Goal: Task Accomplishment & Management: Use online tool/utility

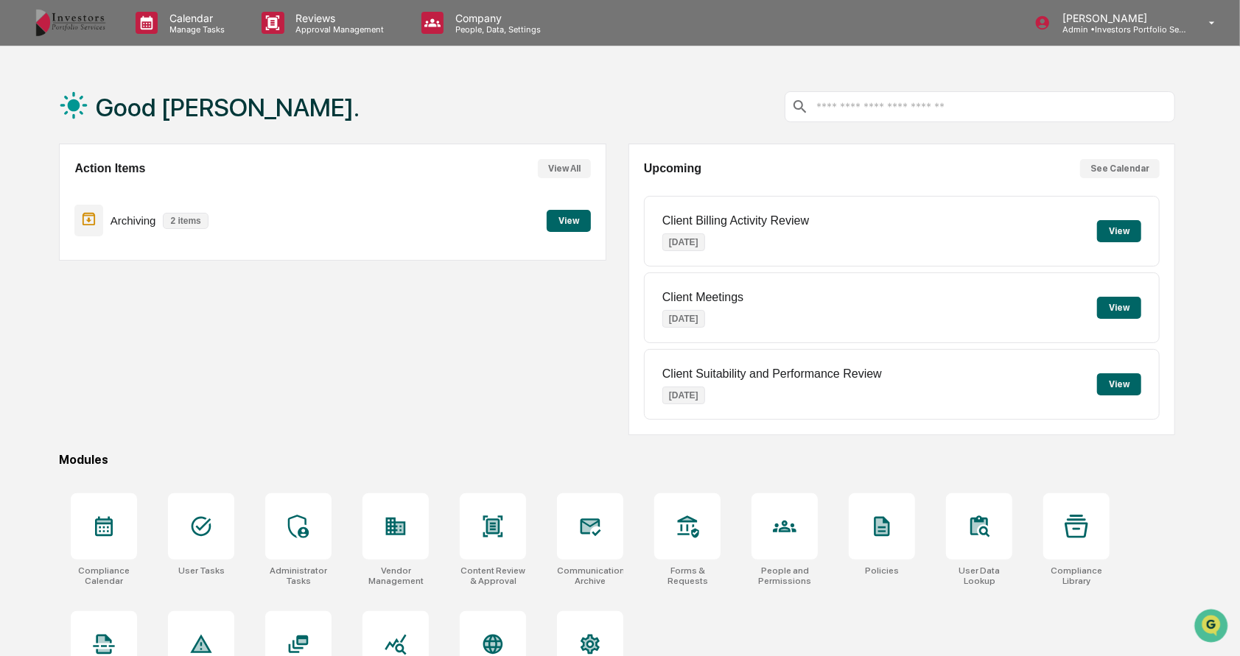
click at [305, 26] on p "Approval Management" at bounding box center [338, 29] width 108 height 10
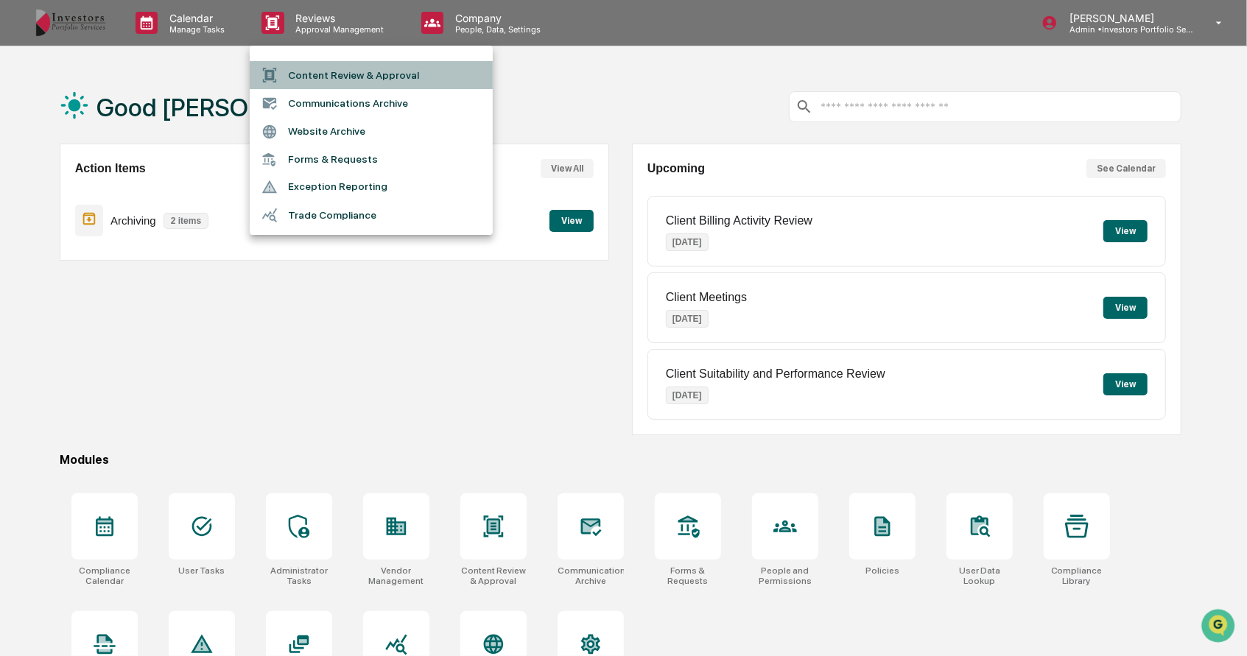
click at [324, 69] on li "Content Review & Approval" at bounding box center [371, 75] width 243 height 28
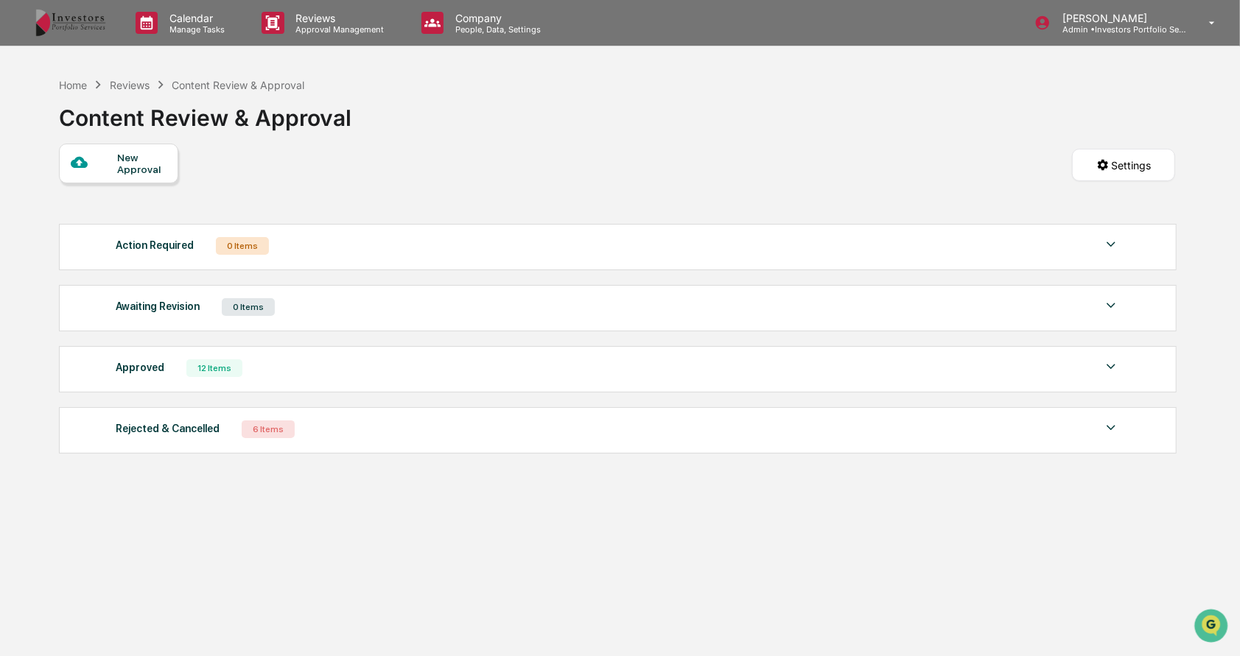
click at [113, 160] on div at bounding box center [94, 163] width 46 height 18
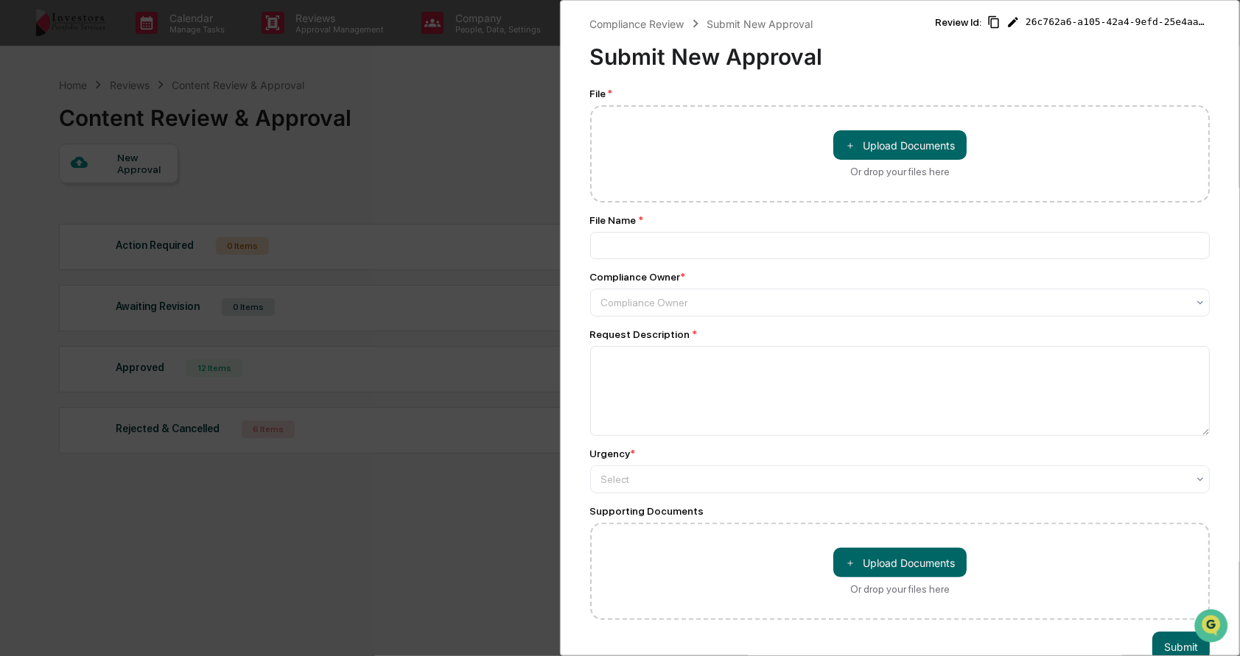
click at [906, 155] on button "＋ Upload Documents" at bounding box center [899, 144] width 133 height 29
type input "**********"
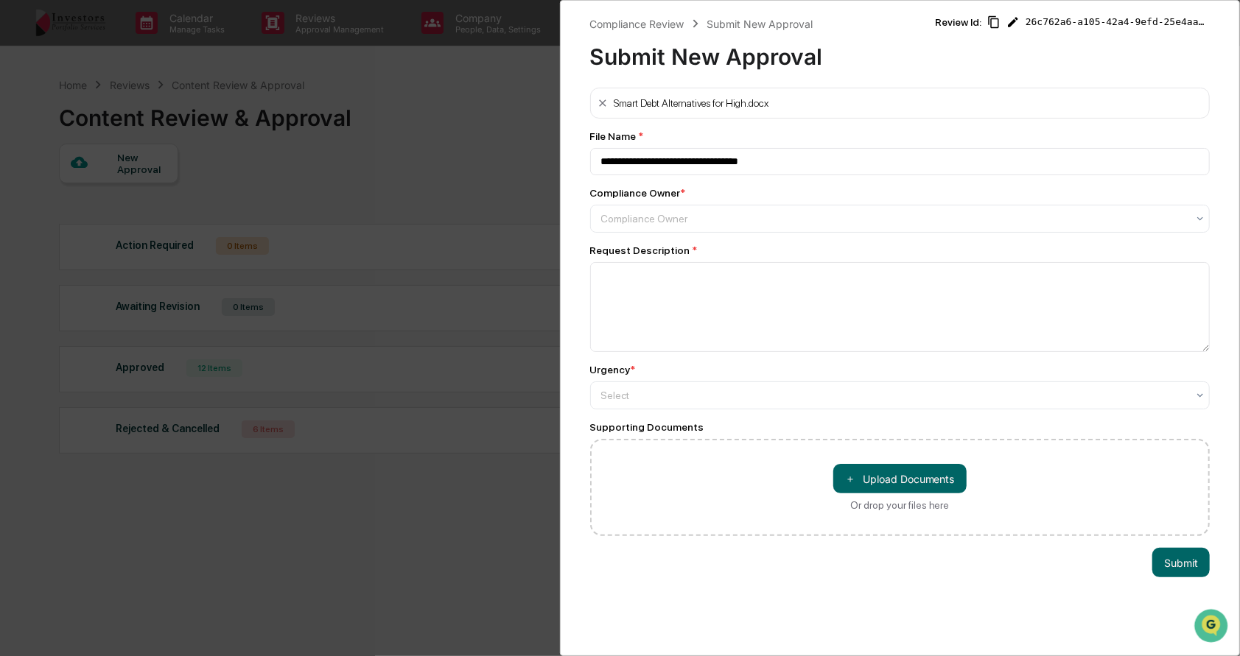
click at [687, 222] on div at bounding box center [894, 218] width 586 height 15
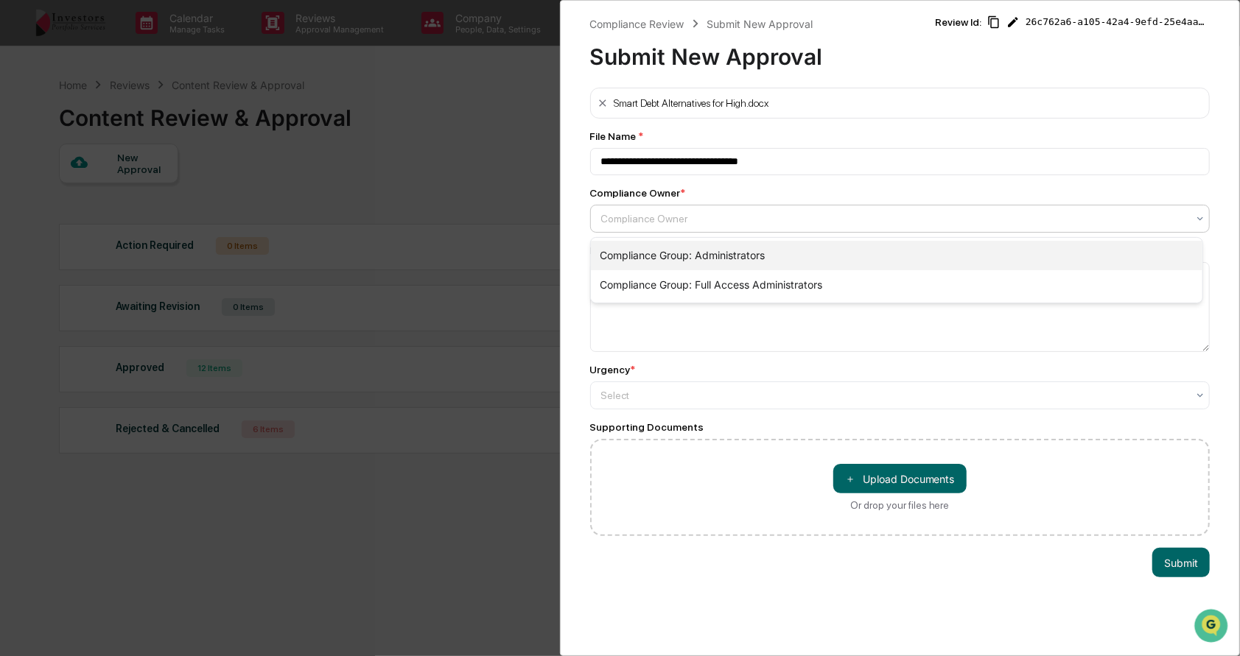
click at [691, 251] on div "Compliance Group: Administrators" at bounding box center [896, 255] width 611 height 29
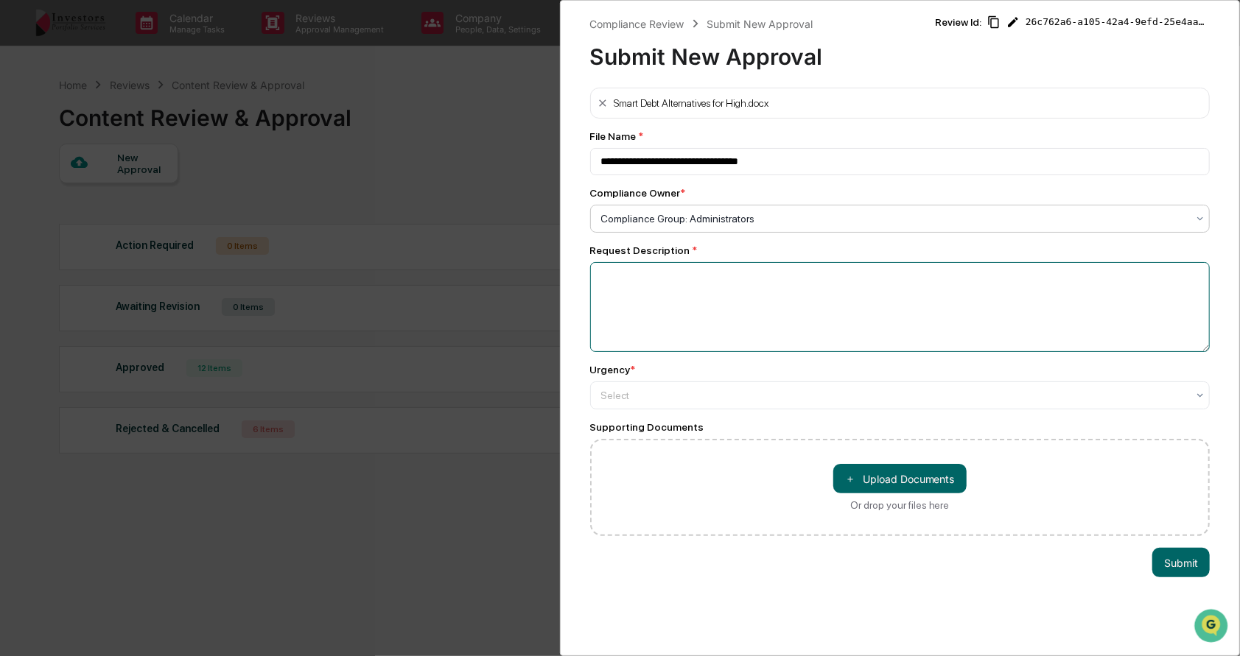
click at [698, 284] on textarea at bounding box center [900, 307] width 620 height 90
type textarea "**********"
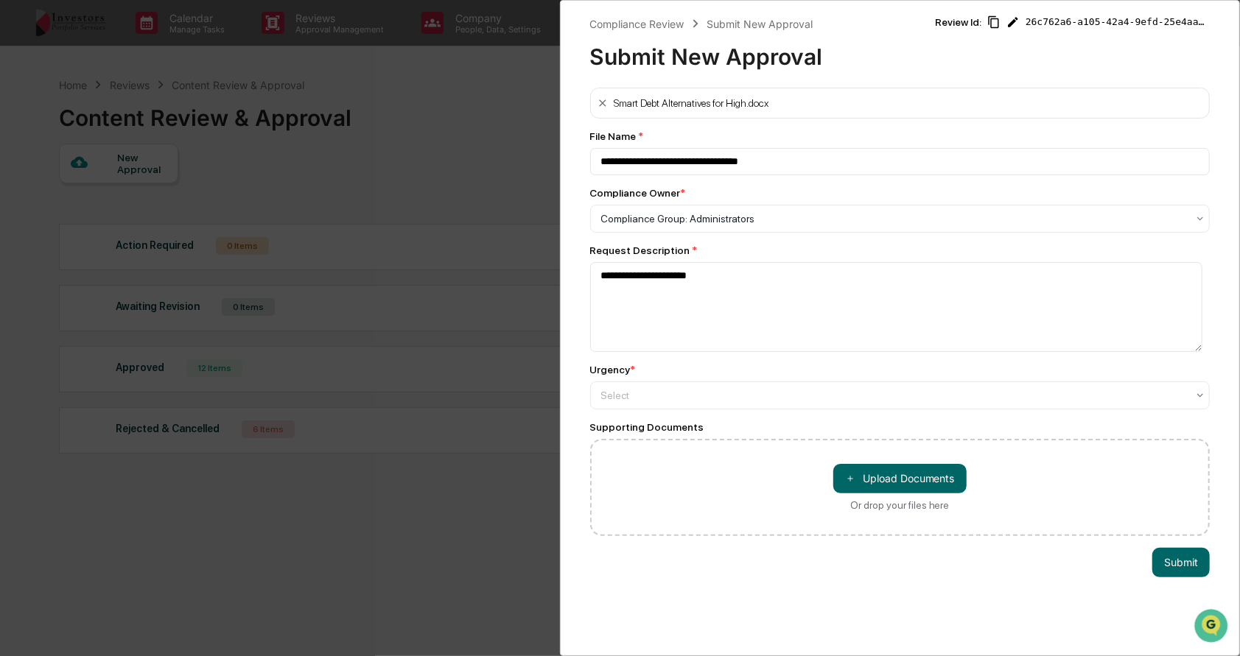
click at [1002, 400] on div at bounding box center [894, 395] width 586 height 15
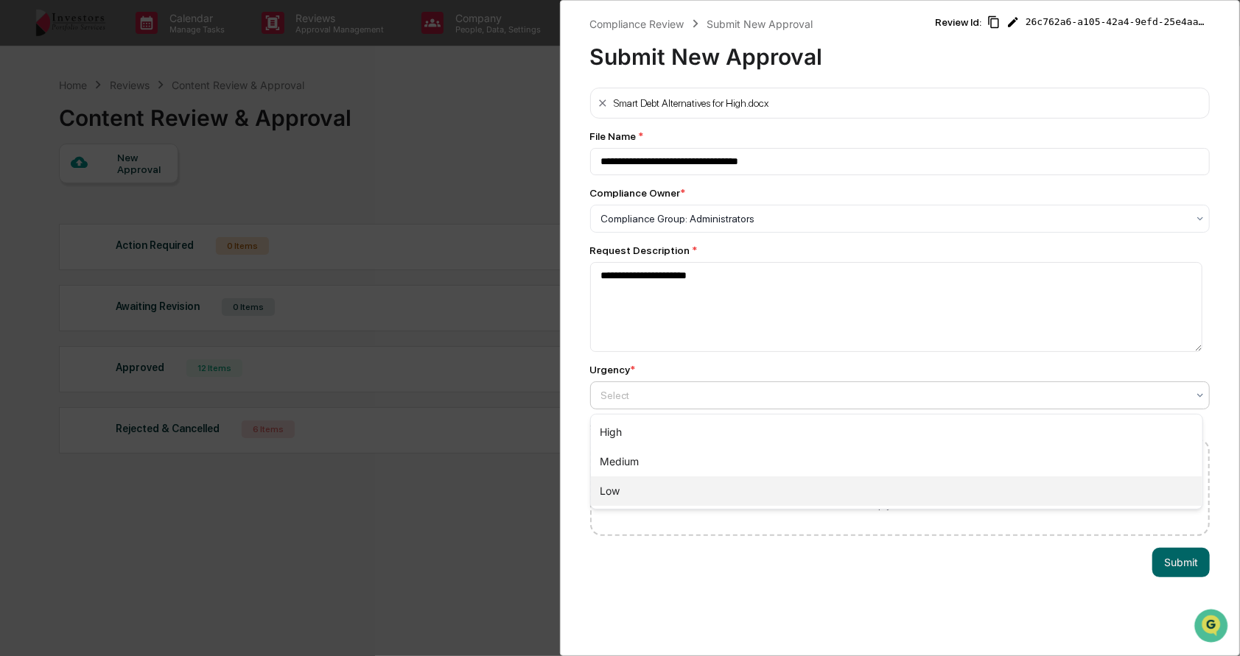
click at [929, 496] on div "Low" at bounding box center [896, 491] width 611 height 29
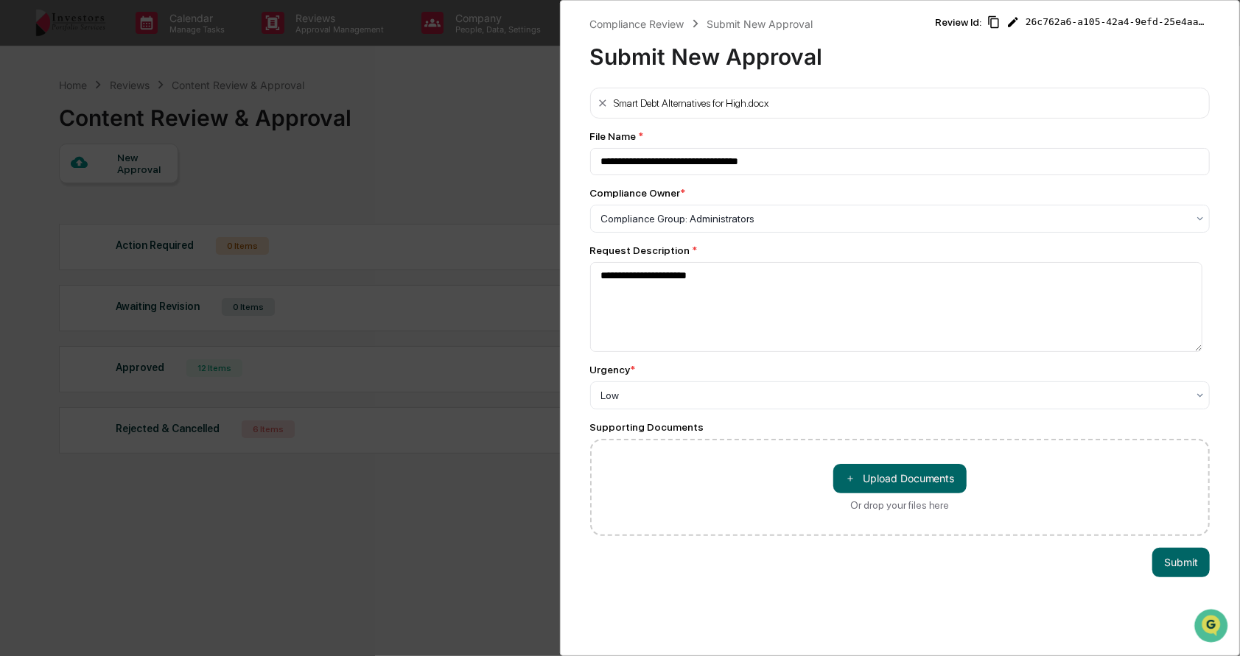
click at [1155, 561] on button "Submit" at bounding box center [1180, 562] width 57 height 29
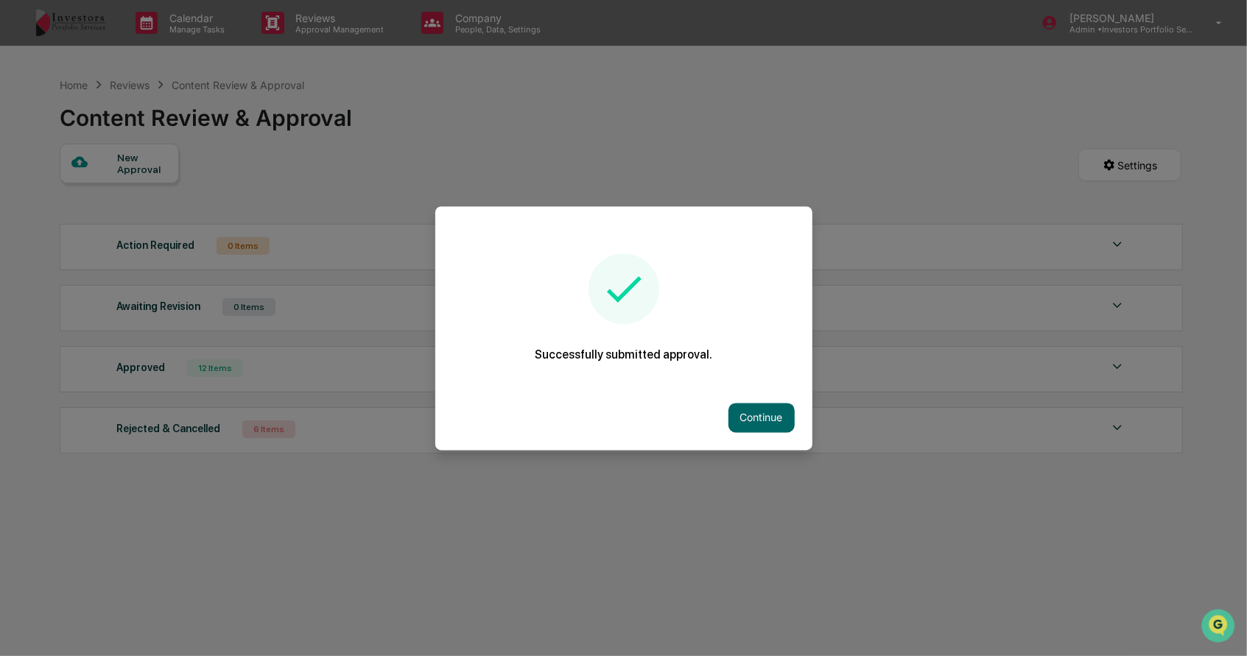
click at [751, 413] on button "Continue" at bounding box center [762, 417] width 66 height 29
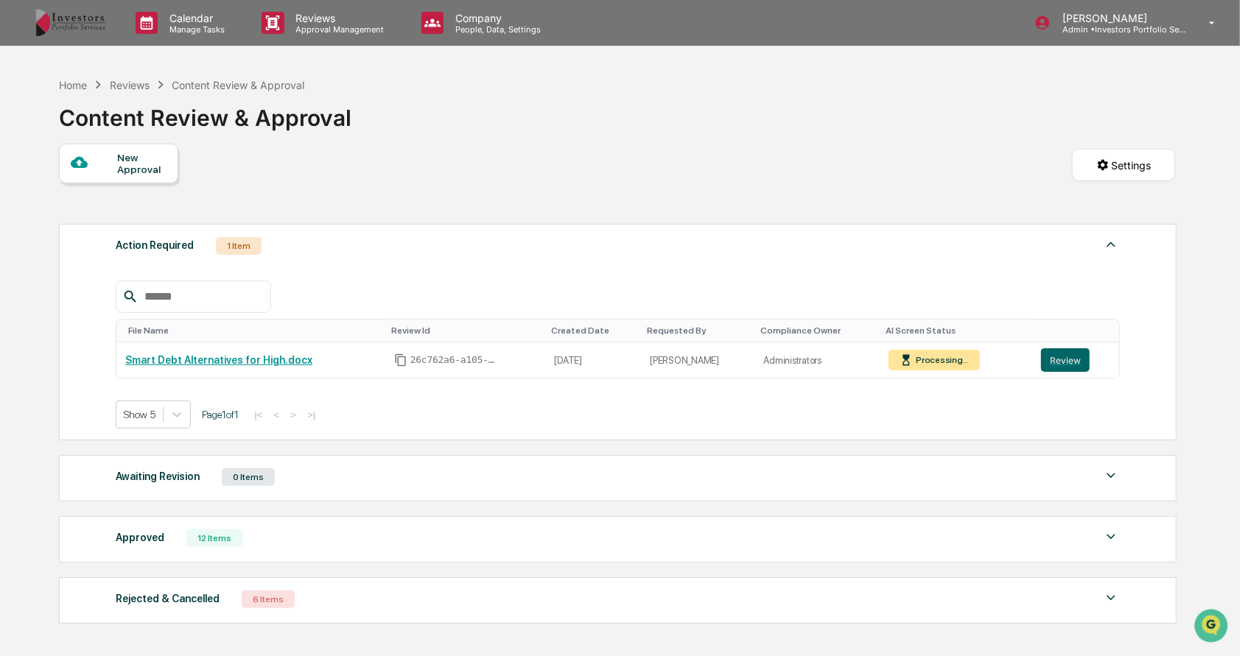
click at [1069, 357] on button "Review" at bounding box center [1065, 360] width 49 height 24
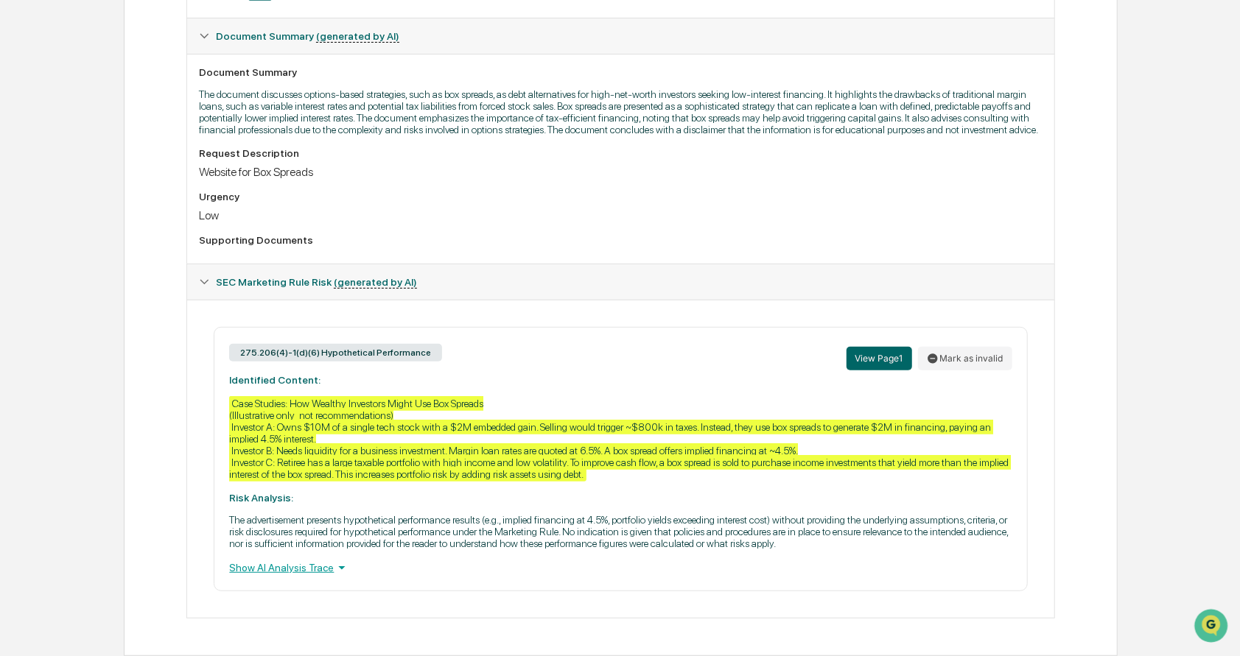
scroll to position [368, 0]
click at [334, 575] on icon at bounding box center [342, 568] width 16 height 16
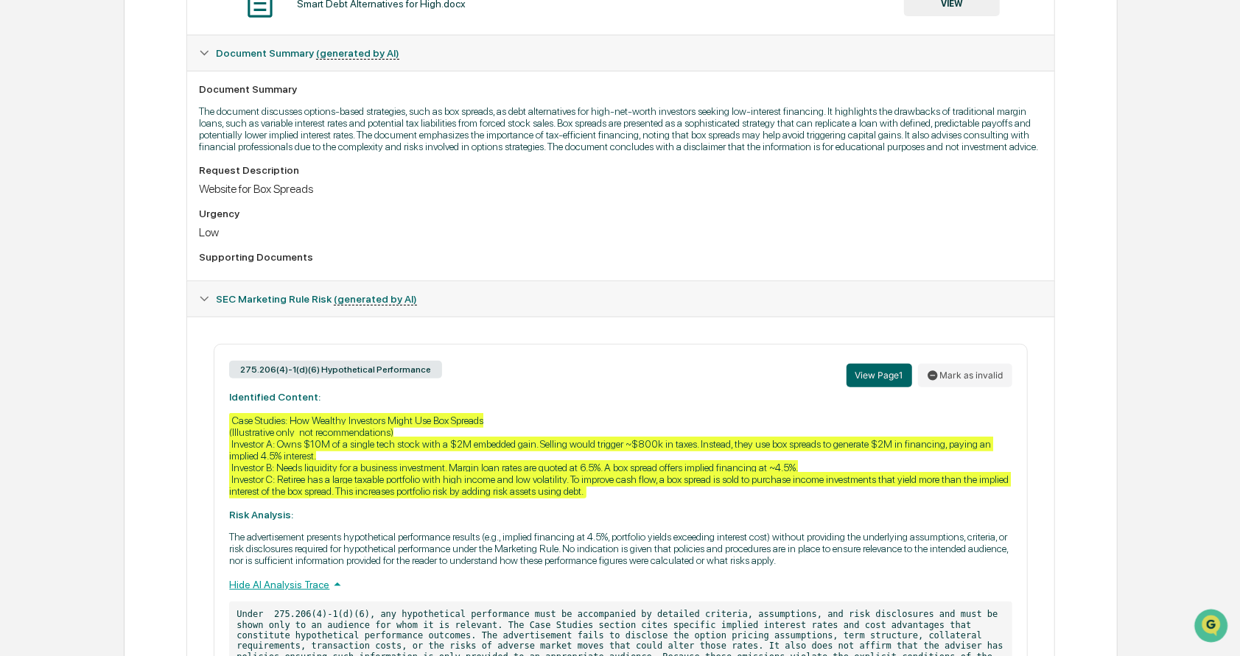
scroll to position [390, 0]
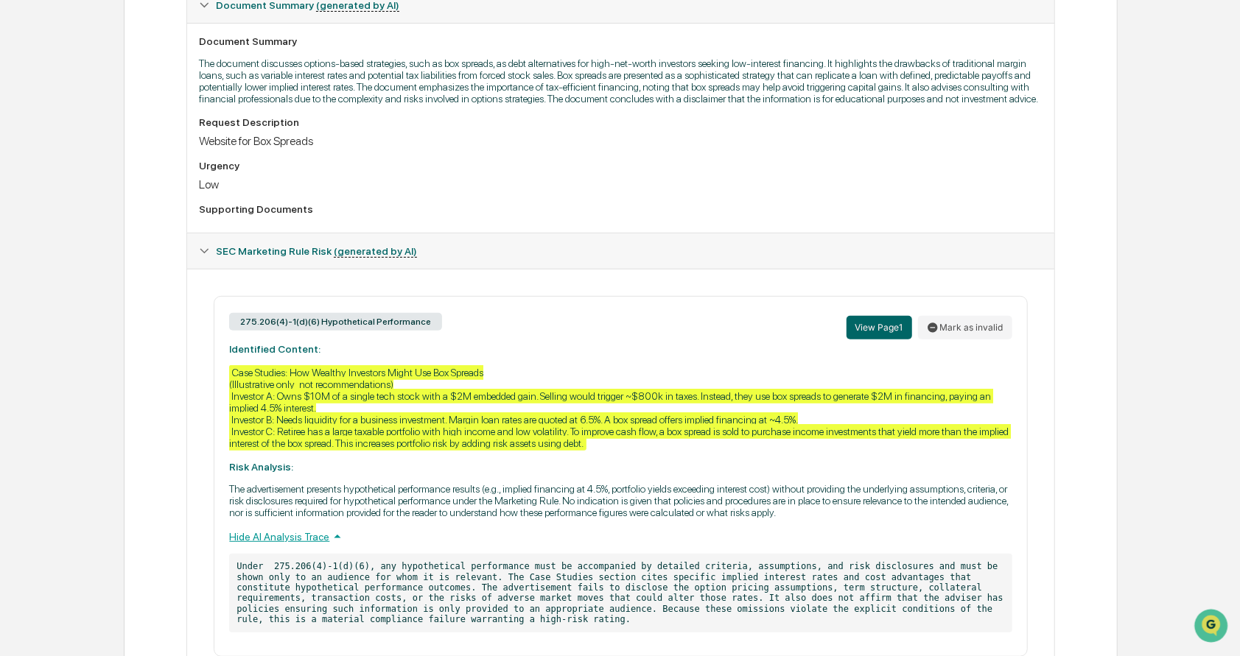
click at [881, 332] on button "View Page 1" at bounding box center [879, 328] width 66 height 24
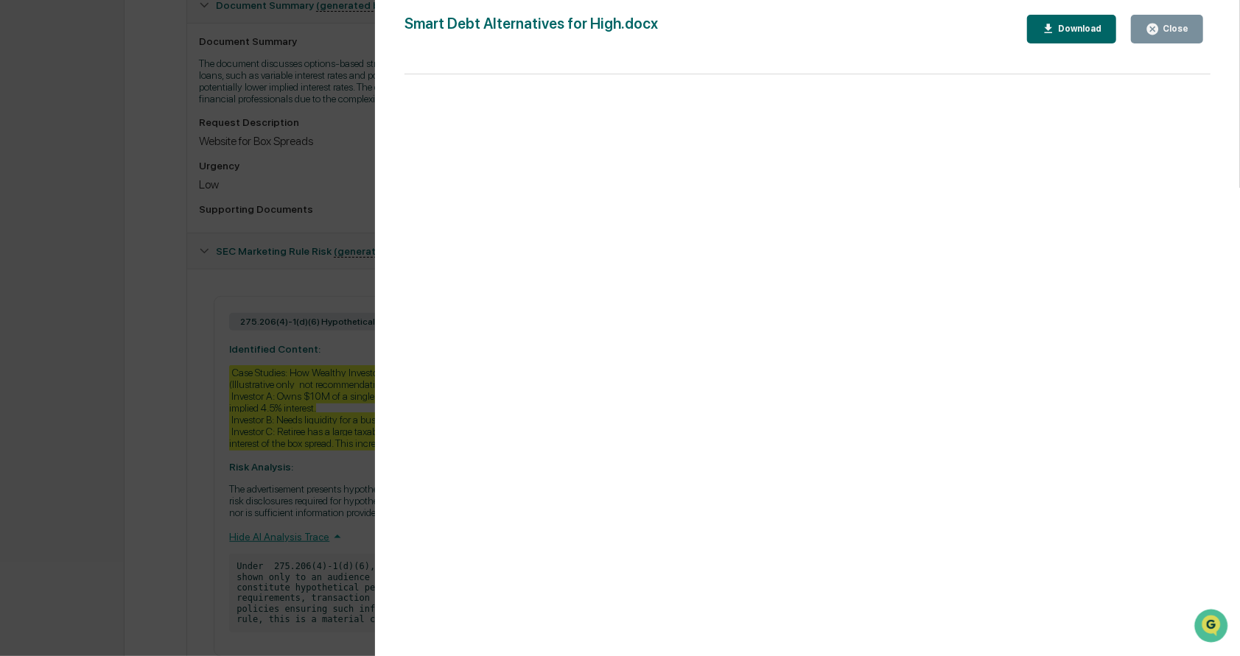
click at [1171, 29] on div "Close" at bounding box center [1173, 29] width 29 height 10
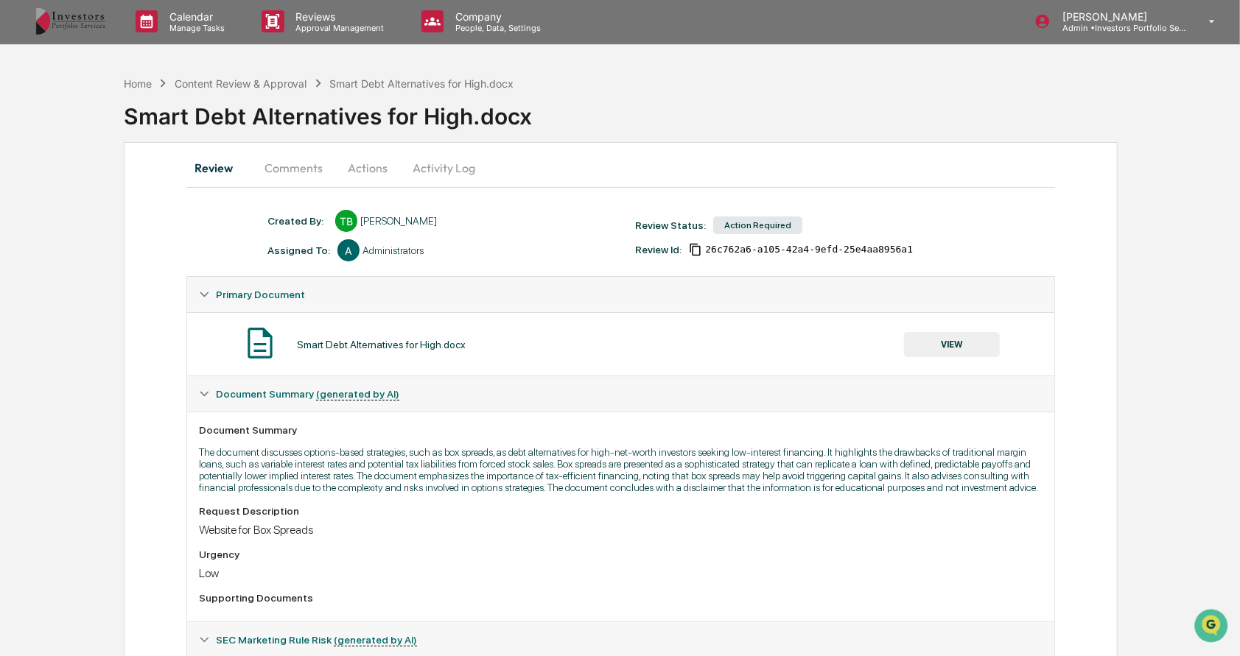
scroll to position [0, 0]
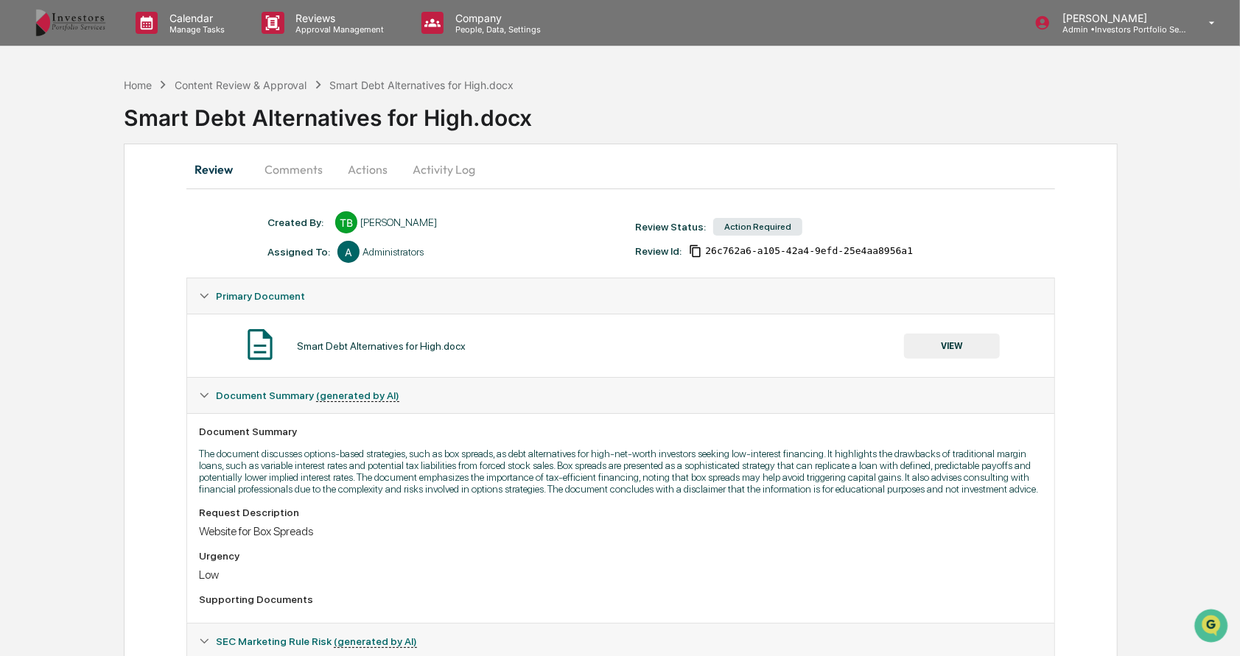
click at [360, 178] on button "Actions" at bounding box center [367, 169] width 66 height 35
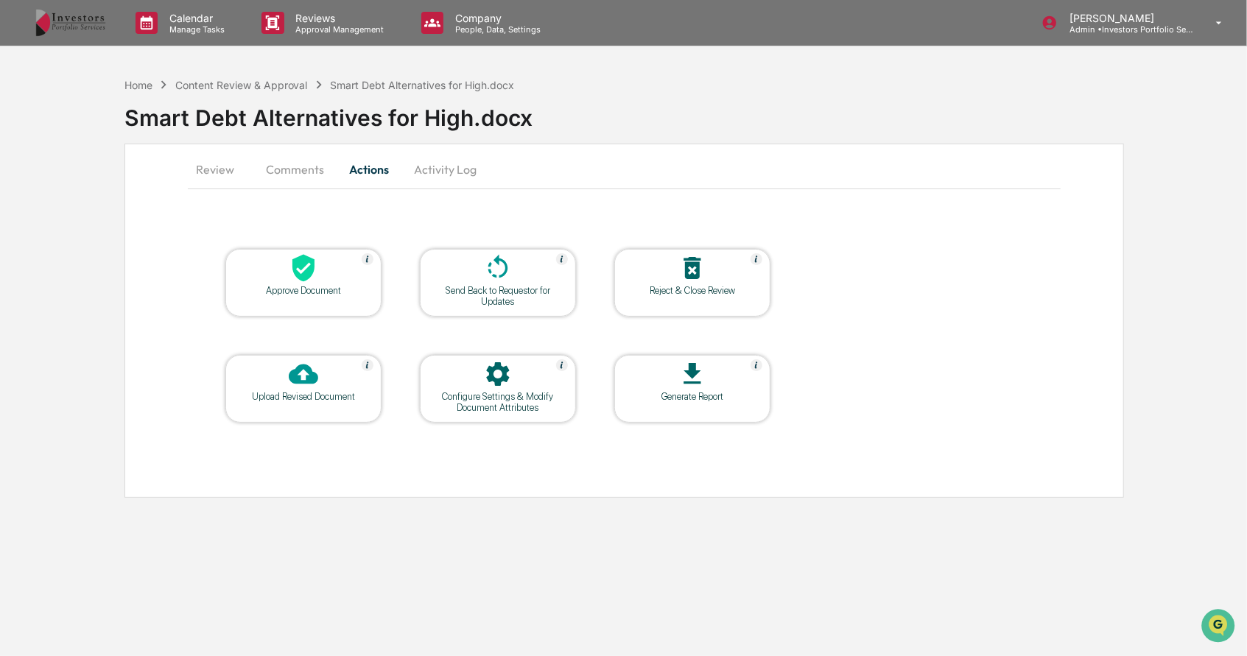
click at [334, 395] on div "Upload Revised Document" at bounding box center [303, 396] width 133 height 11
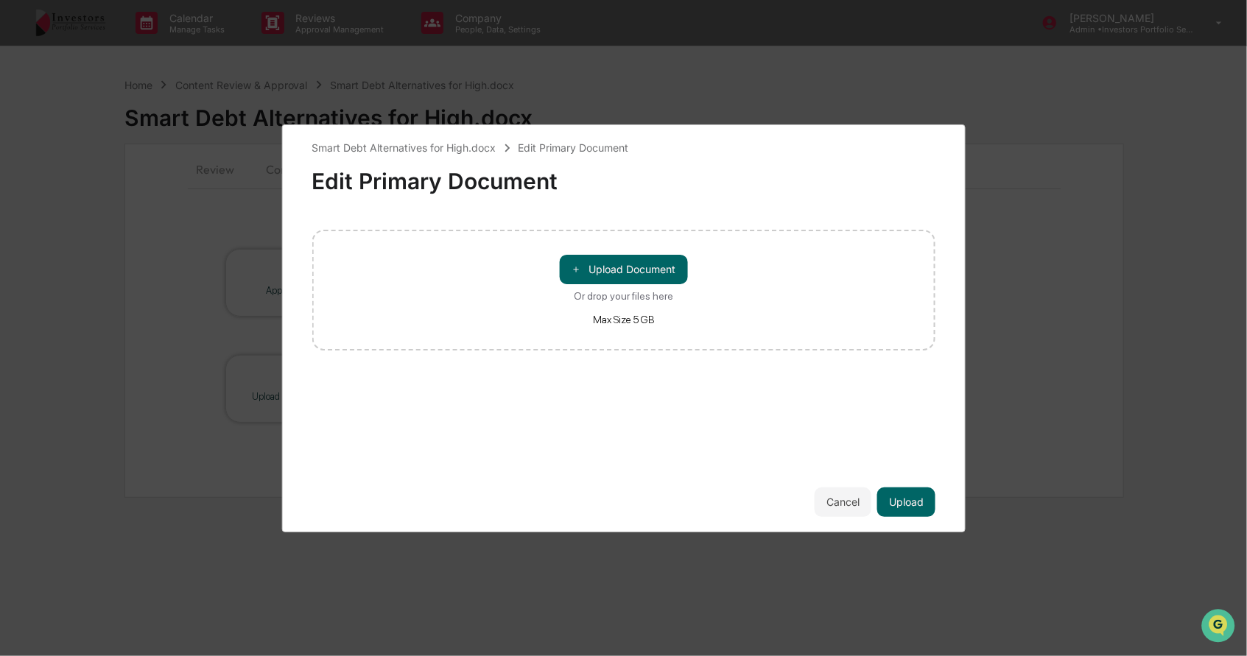
click at [624, 259] on button "＋ Upload Document" at bounding box center [624, 269] width 128 height 29
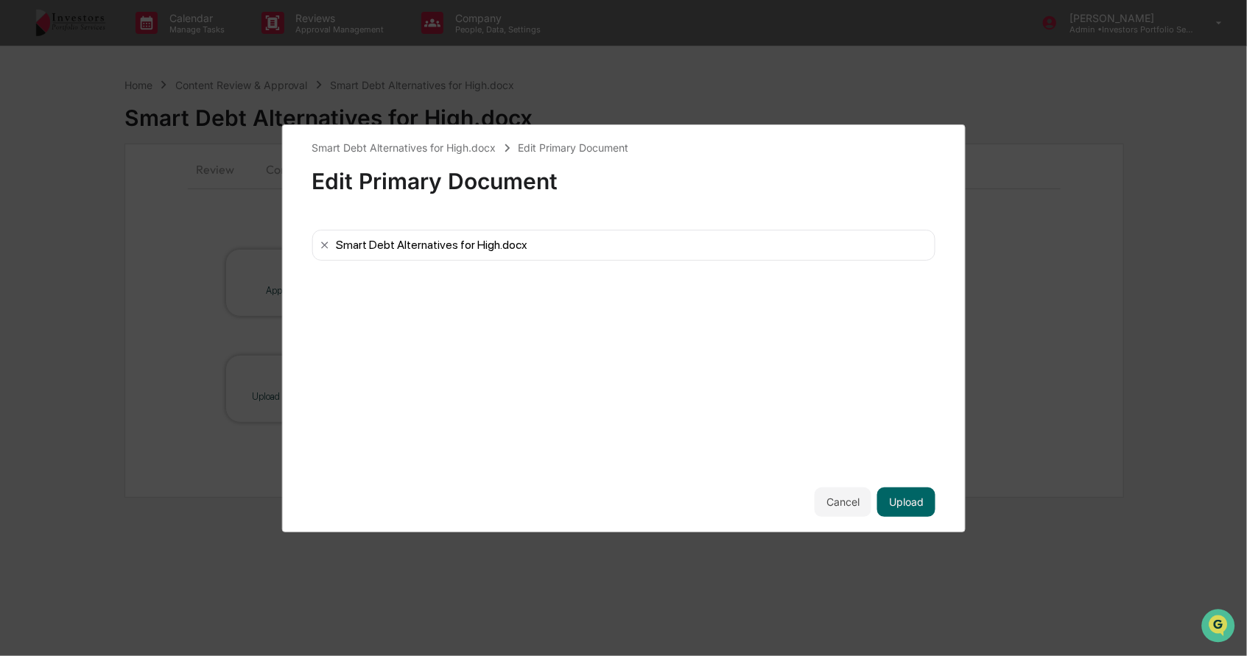
click at [900, 499] on button "Upload" at bounding box center [906, 502] width 58 height 29
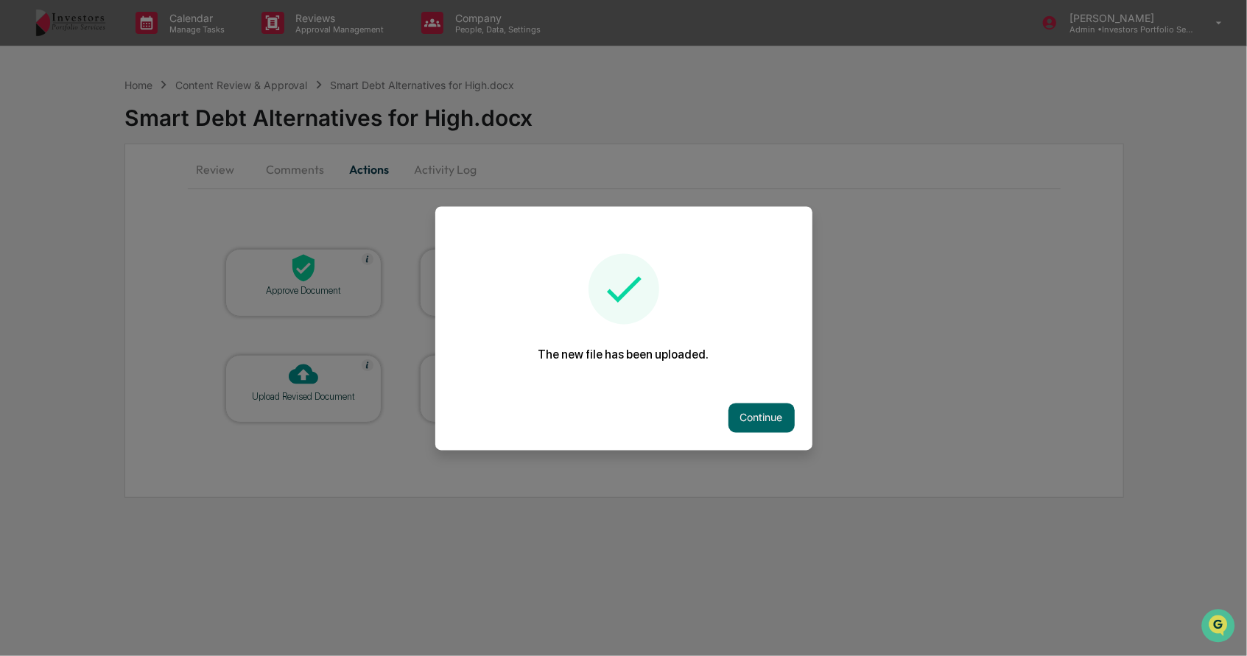
click at [772, 421] on button "Continue" at bounding box center [762, 417] width 66 height 29
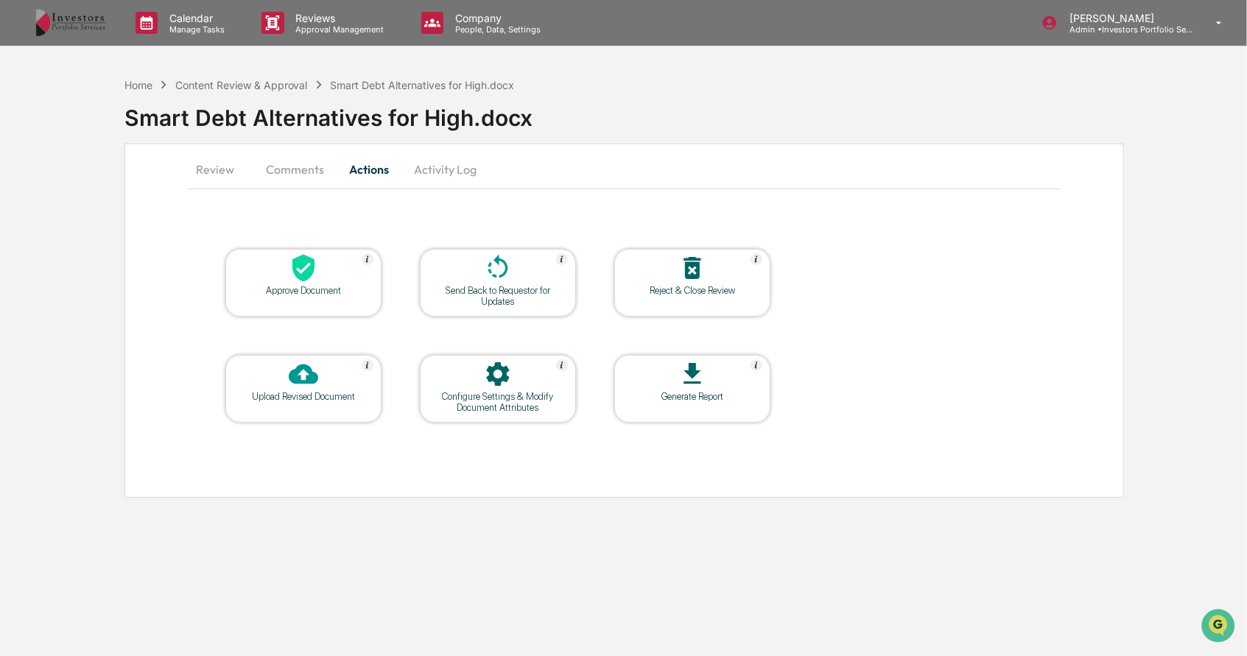
click at [234, 161] on button "Review" at bounding box center [221, 169] width 66 height 35
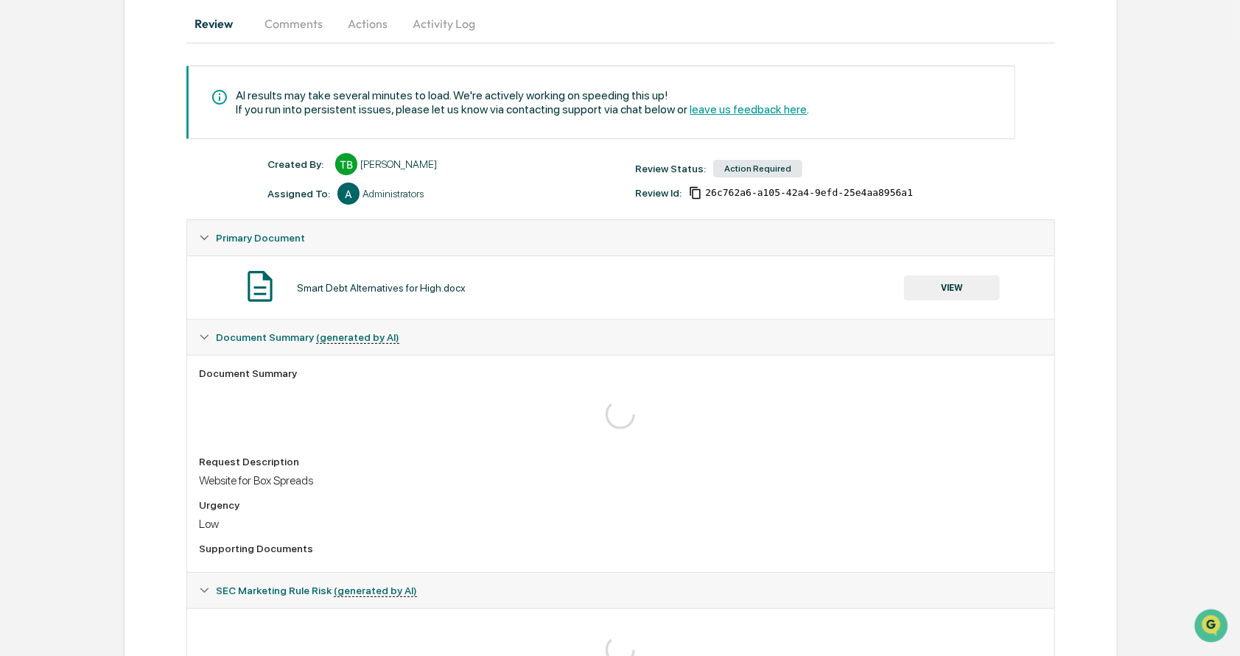
scroll to position [220, 0]
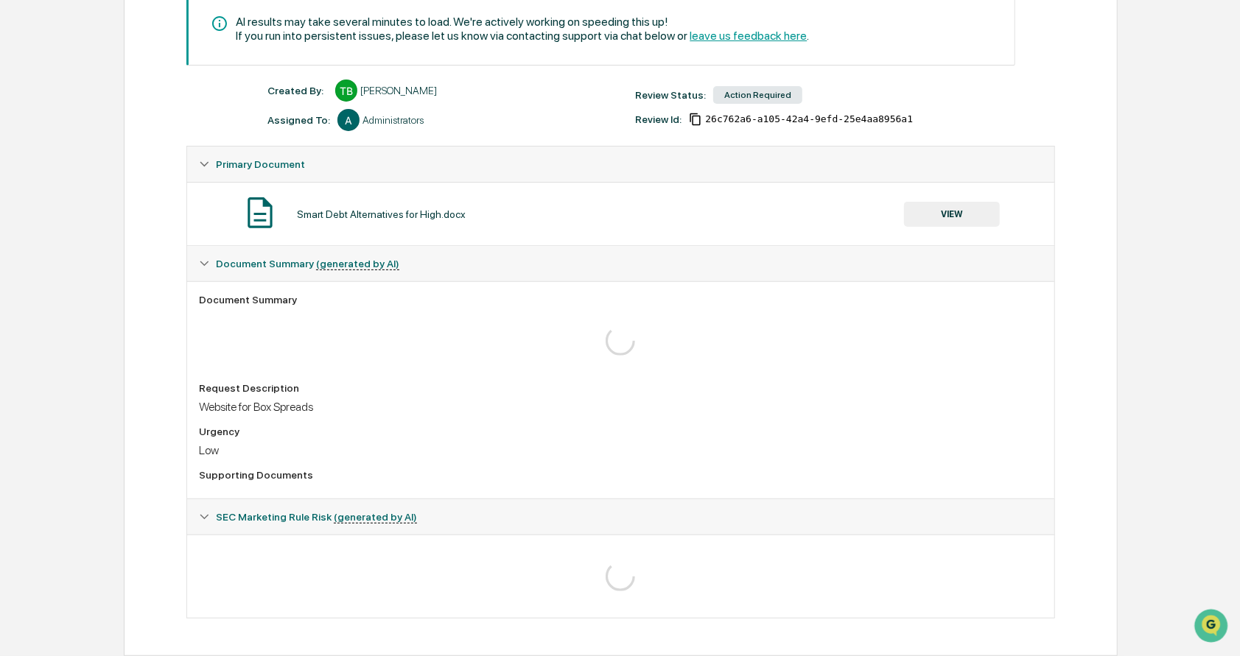
click at [561, 379] on div "Document Summary Request Description Website for Box Spreads Urgency Low Suppor…" at bounding box center [620, 389] width 866 height 217
click at [560, 386] on div "Request Description" at bounding box center [620, 388] width 843 height 12
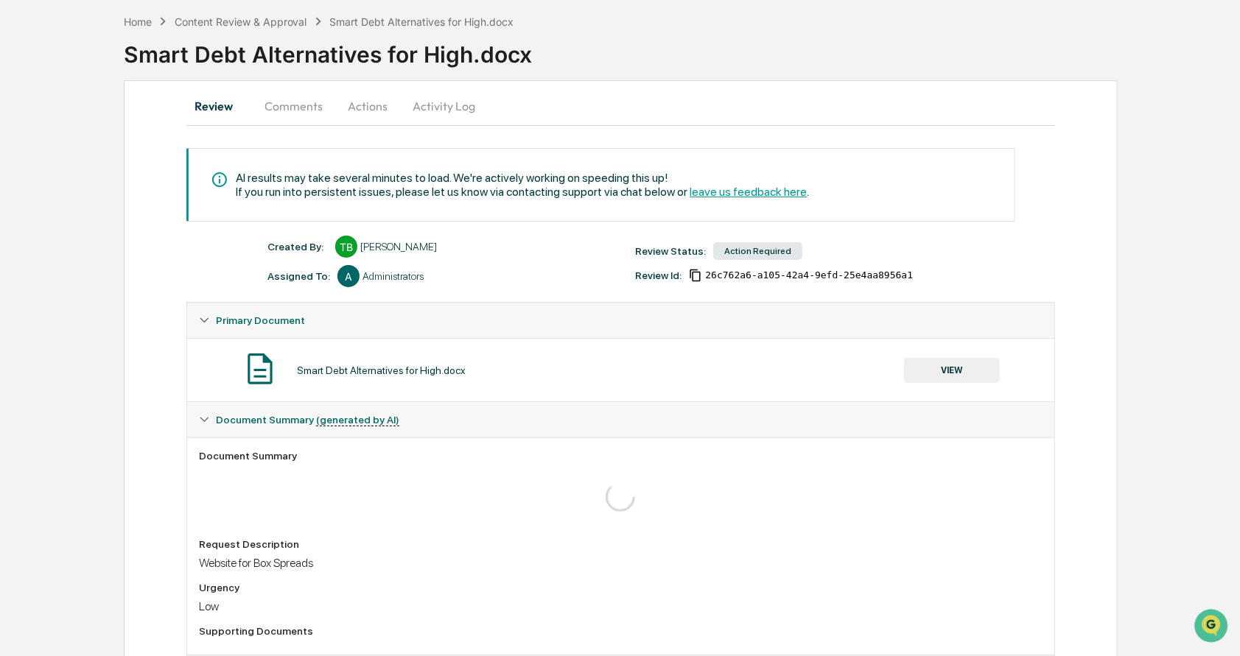
scroll to position [0, 0]
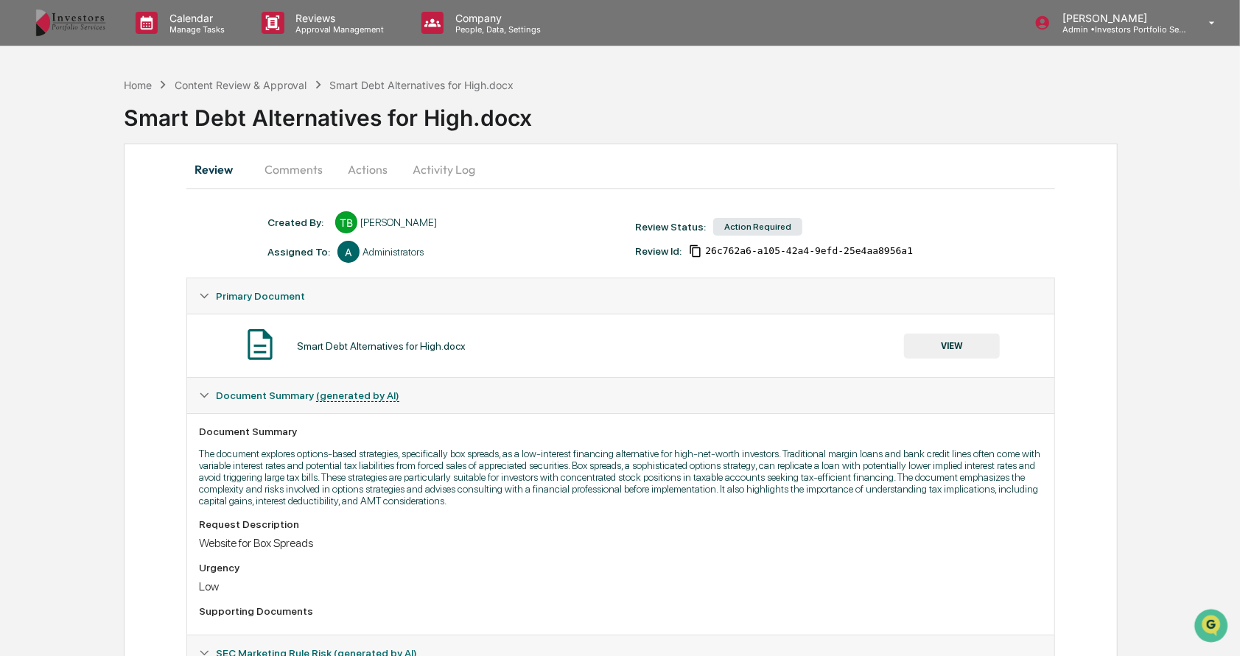
click at [379, 167] on button "Actions" at bounding box center [367, 169] width 66 height 35
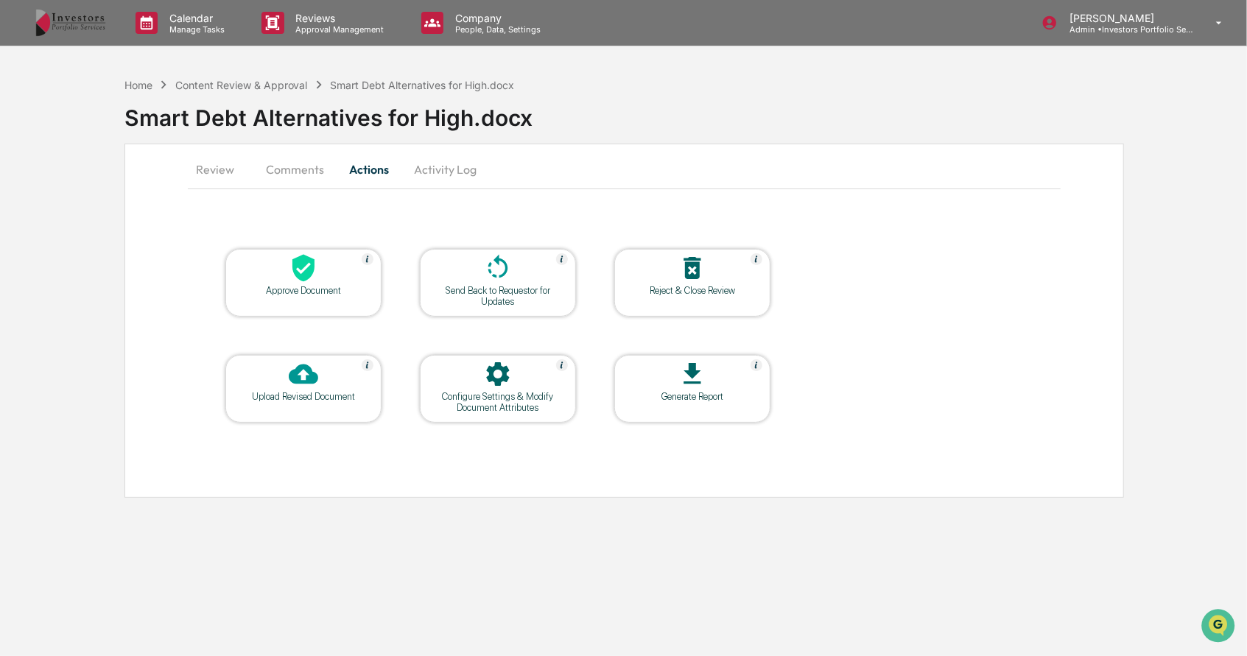
click at [293, 276] on icon at bounding box center [303, 267] width 29 height 29
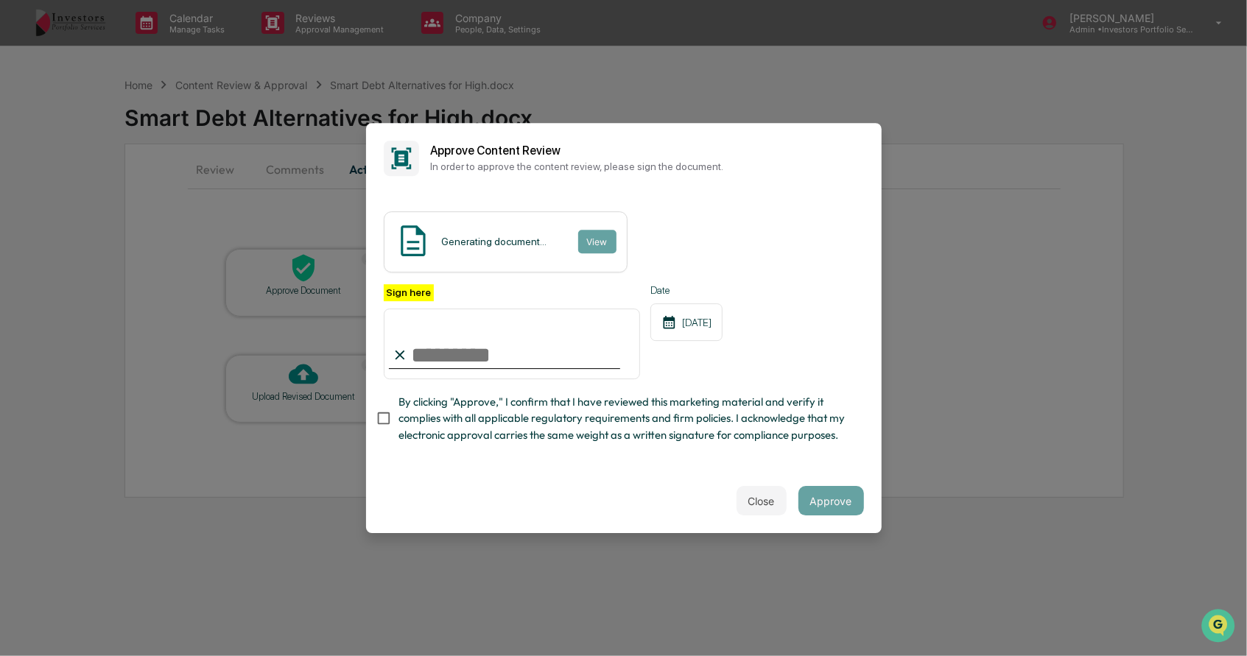
click at [421, 350] on input "Sign here" at bounding box center [512, 344] width 257 height 71
type input "**********"
click at [452, 423] on span "By clicking "Approve," I confirm that I have reviewed this marketing material a…" at bounding box center [626, 418] width 454 height 49
click at [835, 500] on button "Approve" at bounding box center [832, 500] width 66 height 29
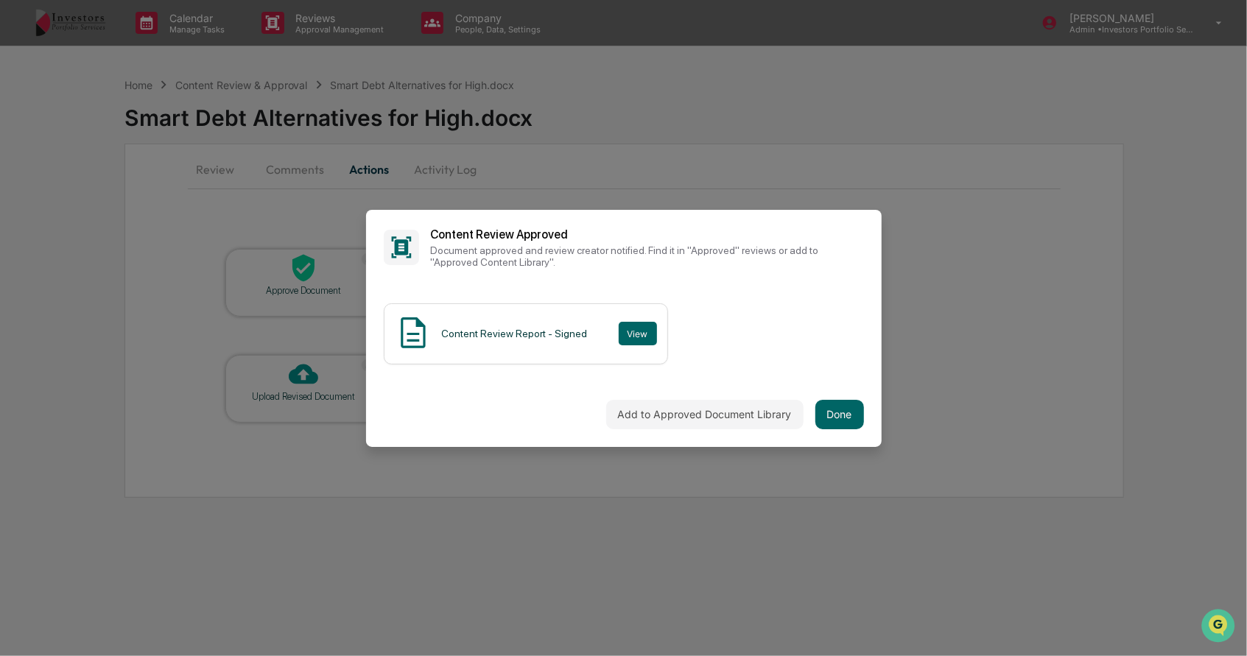
click at [756, 421] on button "Add to Approved Document Library" at bounding box center [704, 414] width 197 height 29
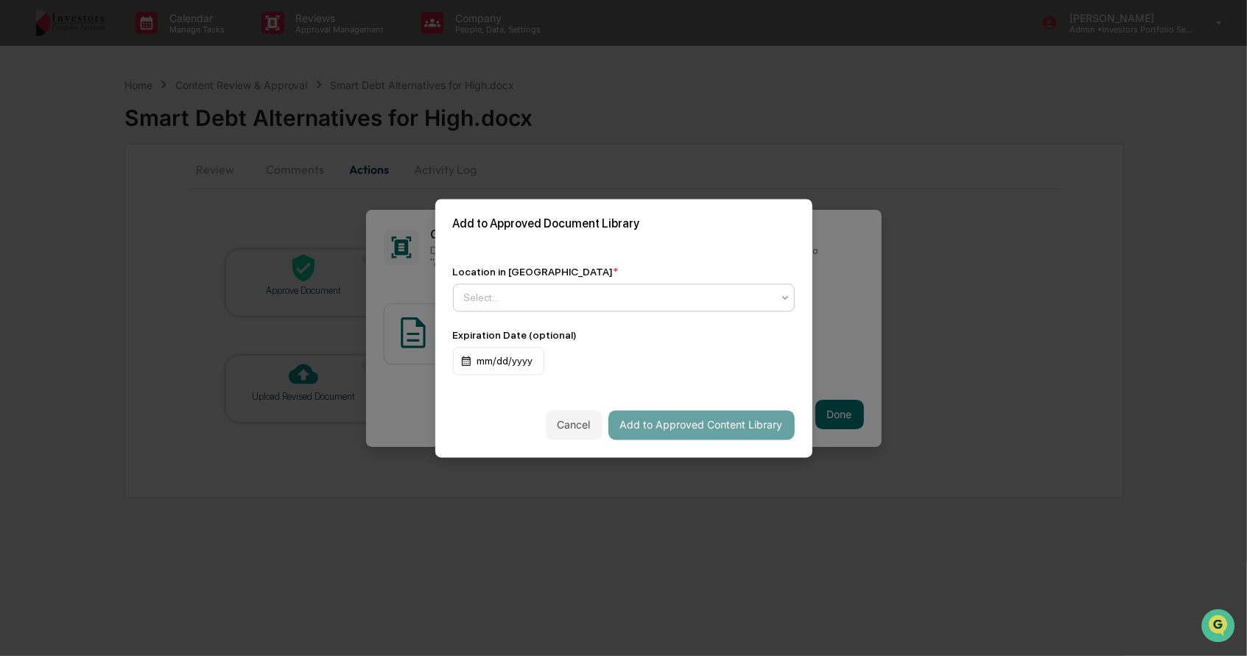
click at [535, 305] on div at bounding box center [618, 297] width 308 height 15
click at [586, 336] on div "Approved Content Library" at bounding box center [624, 332] width 340 height 29
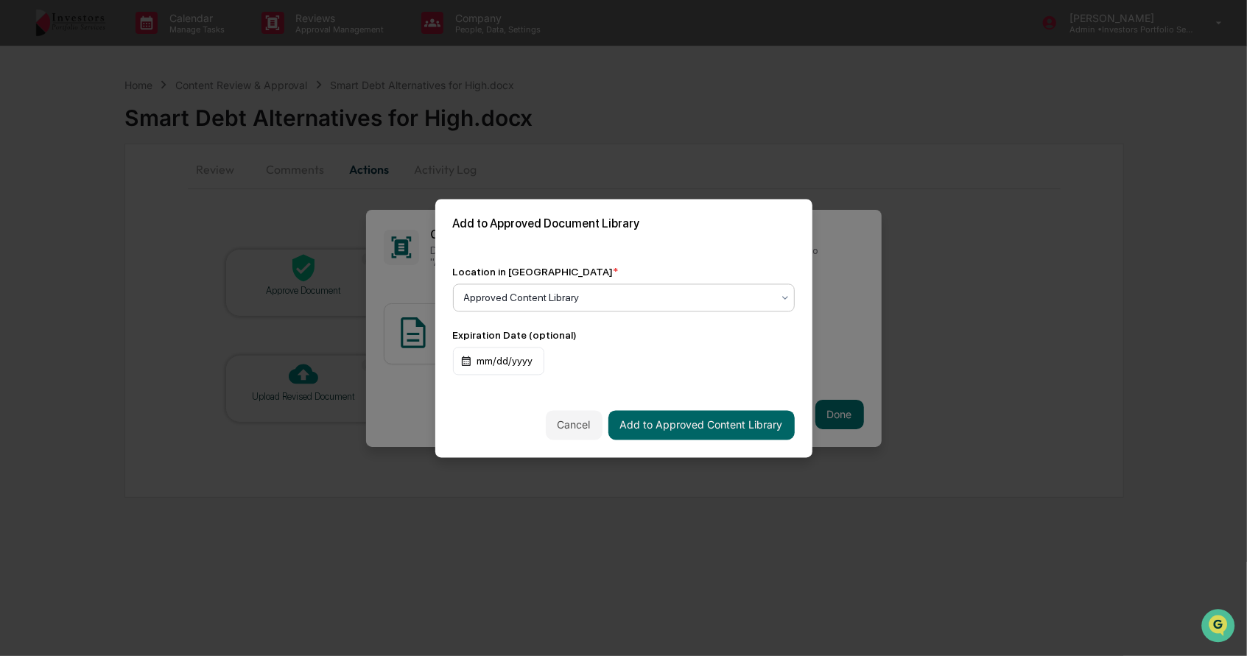
click at [672, 424] on button "Add to Approved Content Library" at bounding box center [701, 424] width 186 height 29
